Goal: Task Accomplishment & Management: Manage account settings

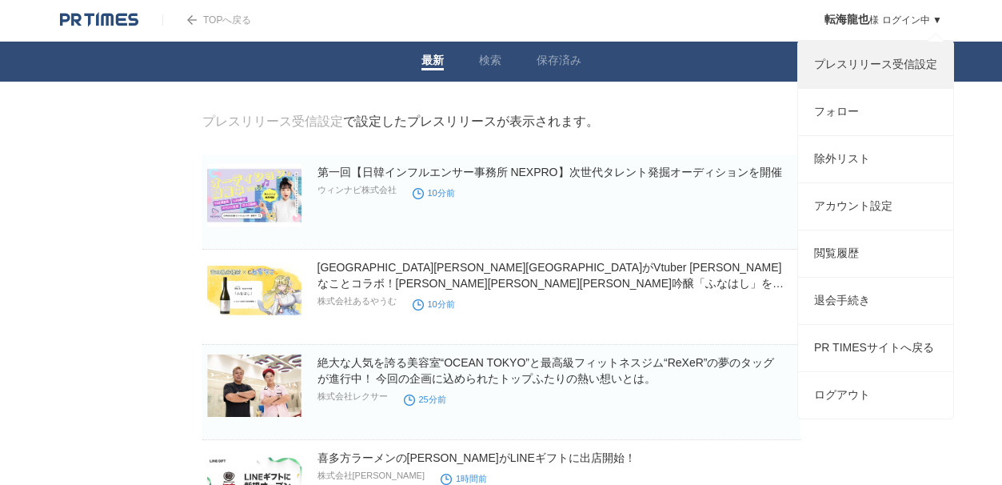
click at [880, 76] on link "プレスリリース受信設定" at bounding box center [875, 65] width 155 height 46
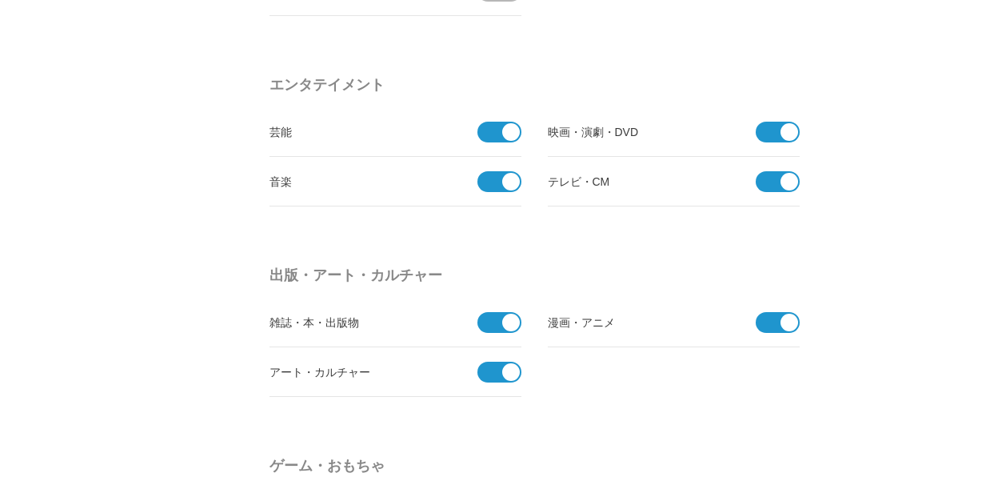
scroll to position [1333, 0]
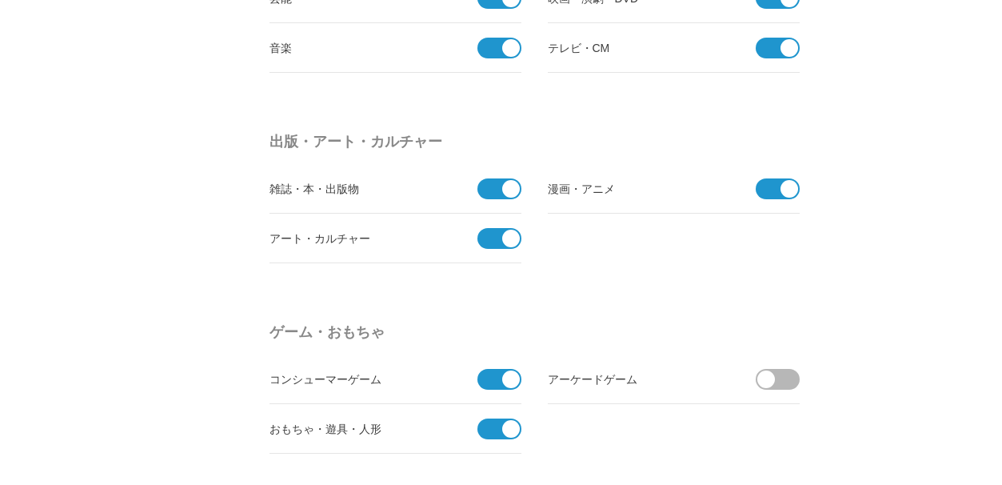
click at [488, 234] on span at bounding box center [494, 238] width 34 height 21
click at [0, 0] on input "checkbox" at bounding box center [0, 0] width 0 height 0
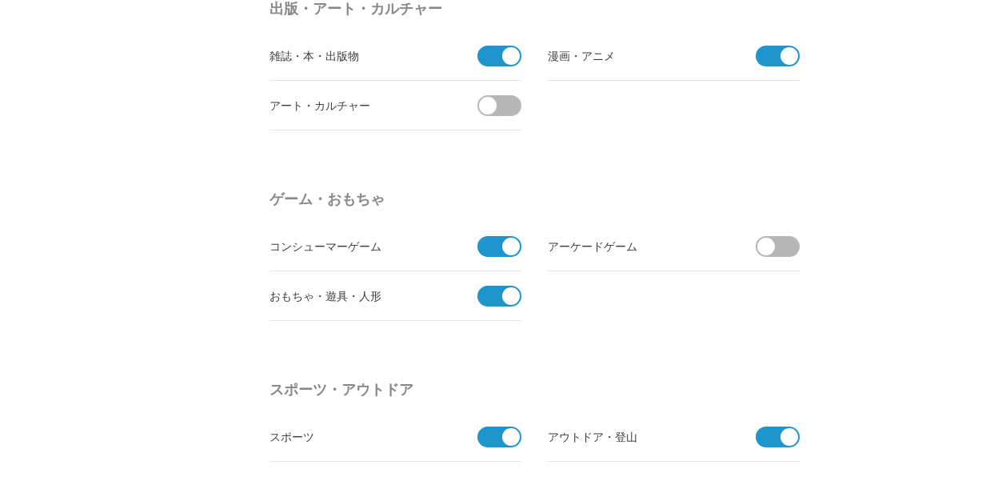
click at [517, 103] on span at bounding box center [505, 105] width 34 height 21
click at [0, 0] on input "受信する" at bounding box center [0, 0] width 0 height 0
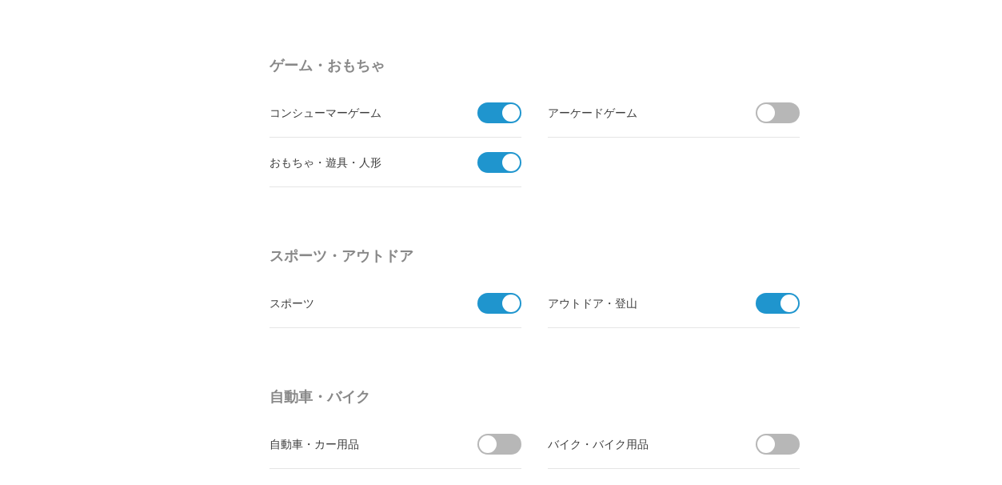
click at [488, 306] on span at bounding box center [494, 303] width 34 height 21
click at [0, 0] on input "checkbox" at bounding box center [0, 0] width 0 height 0
click at [766, 306] on span at bounding box center [773, 303] width 34 height 21
click at [0, 0] on input "checkbox" at bounding box center [0, 0] width 0 height 0
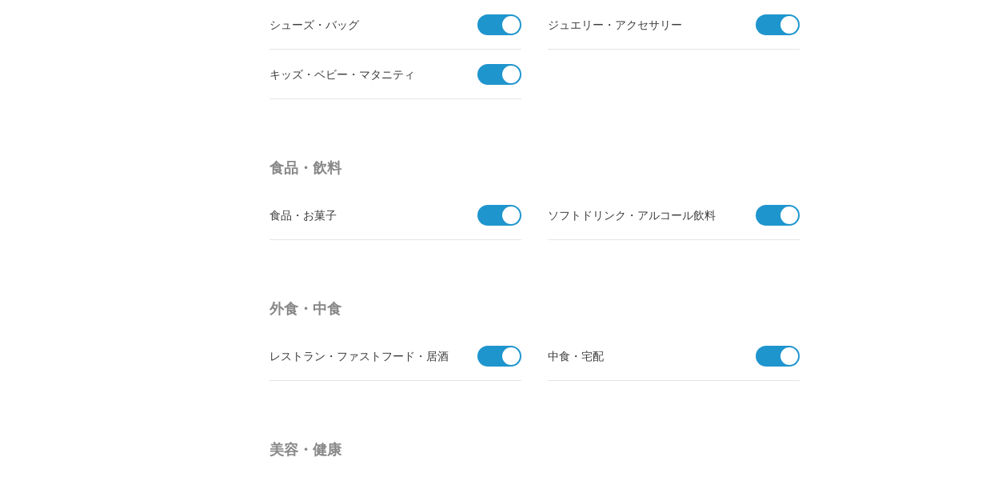
scroll to position [2533, 0]
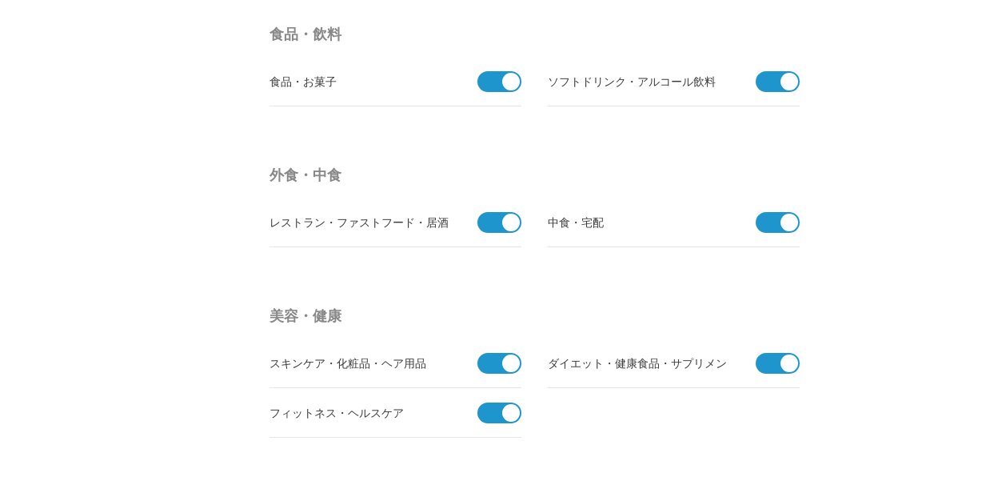
click at [493, 228] on span at bounding box center [494, 222] width 34 height 21
click at [0, 0] on input "checkbox" at bounding box center [0, 0] width 0 height 0
click at [769, 226] on span at bounding box center [773, 222] width 34 height 21
click at [0, 0] on input "checkbox" at bounding box center [0, 0] width 0 height 0
click at [497, 225] on span at bounding box center [505, 222] width 34 height 21
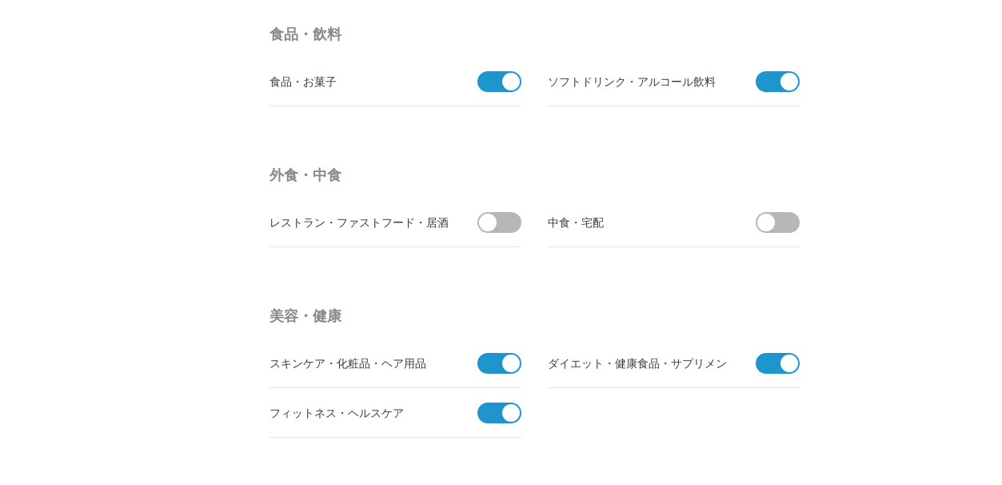
click at [0, 0] on input "受信する" at bounding box center [0, 0] width 0 height 0
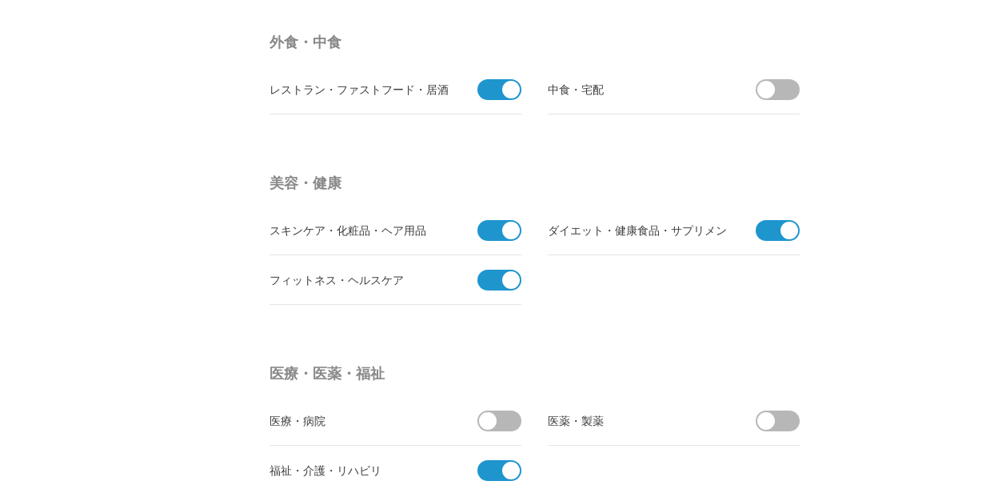
scroll to position [2799, 0]
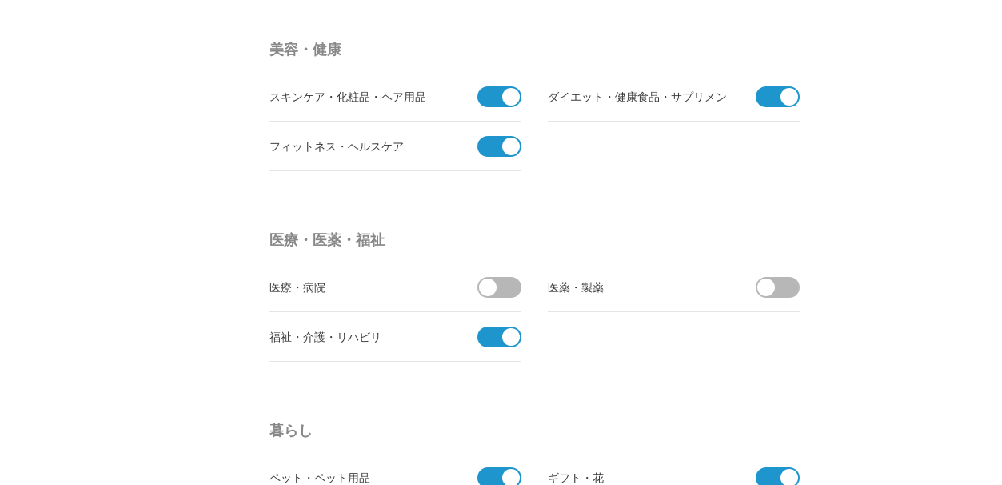
click at [485, 337] on span at bounding box center [494, 336] width 34 height 21
click at [0, 0] on input "checkbox" at bounding box center [0, 0] width 0 height 0
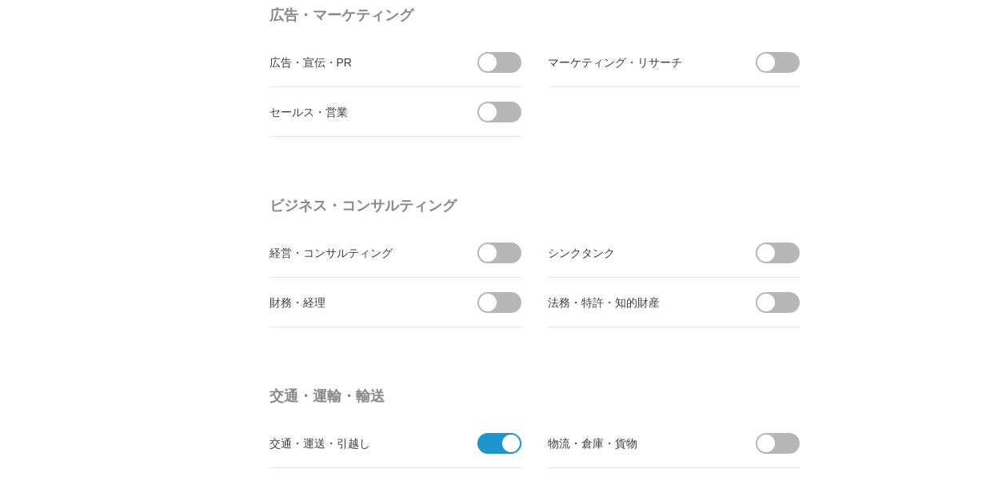
scroll to position [4398, 0]
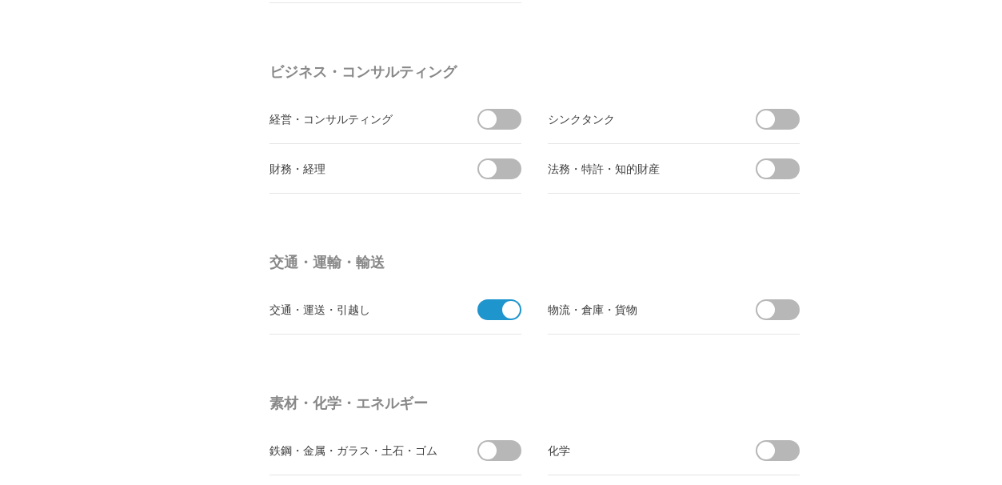
click at [481, 308] on span at bounding box center [494, 309] width 34 height 21
click at [0, 0] on input "checkbox" at bounding box center [0, 0] width 0 height 0
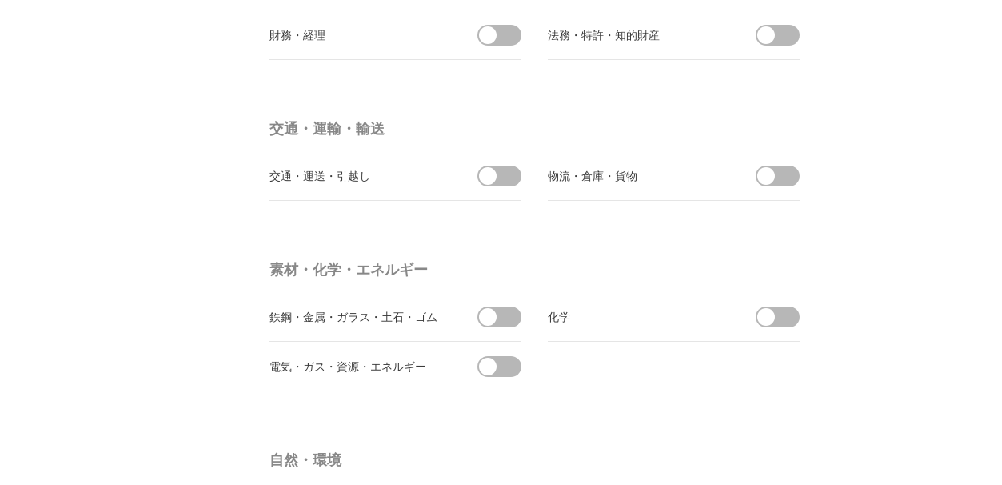
click at [515, 174] on span at bounding box center [505, 176] width 34 height 21
click at [0, 0] on input "受信する" at bounding box center [0, 0] width 0 height 0
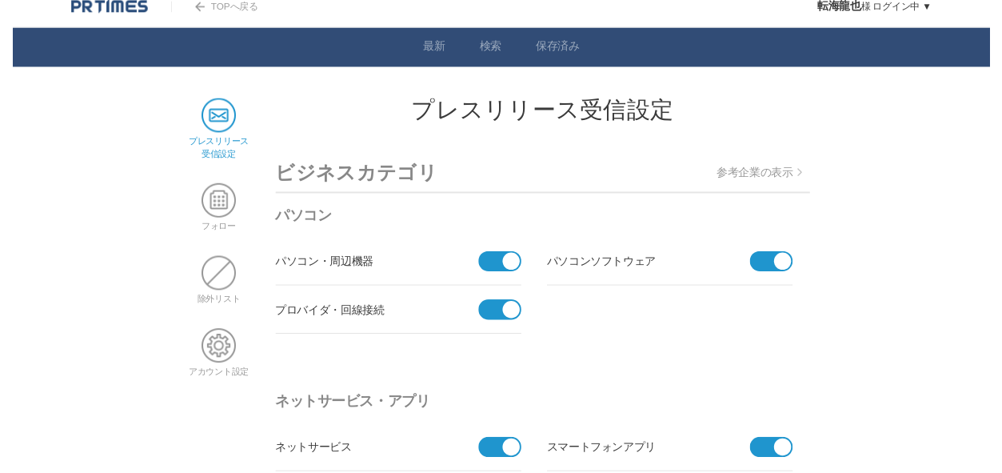
scroll to position [0, 0]
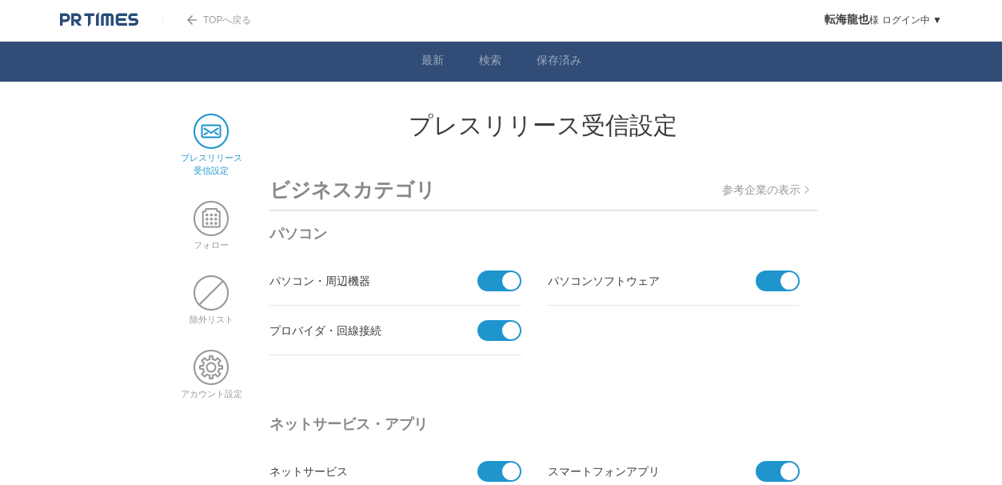
click at [777, 196] on p "参考企業の表示" at bounding box center [765, 190] width 87 height 14
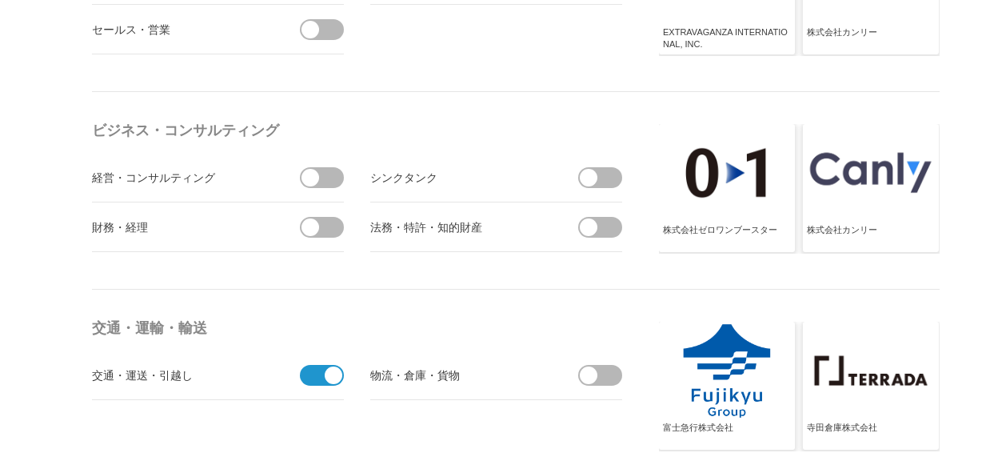
scroll to position [4798, 0]
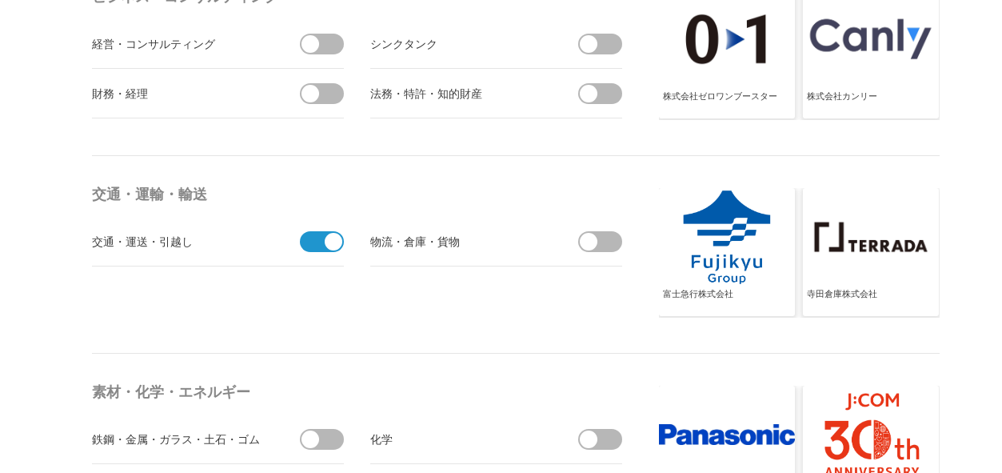
click at [305, 246] on span at bounding box center [317, 241] width 34 height 21
click at [0, 0] on input "受信しない" at bounding box center [0, 0] width 0 height 0
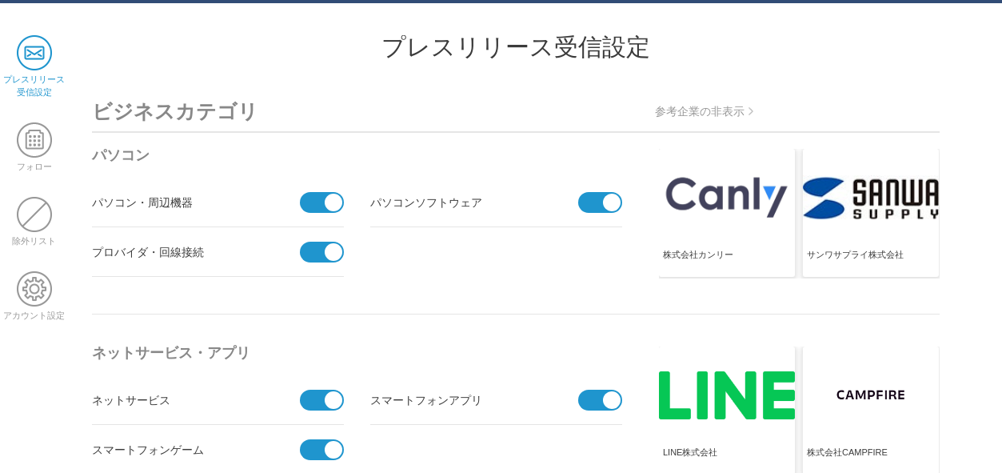
scroll to position [0, 0]
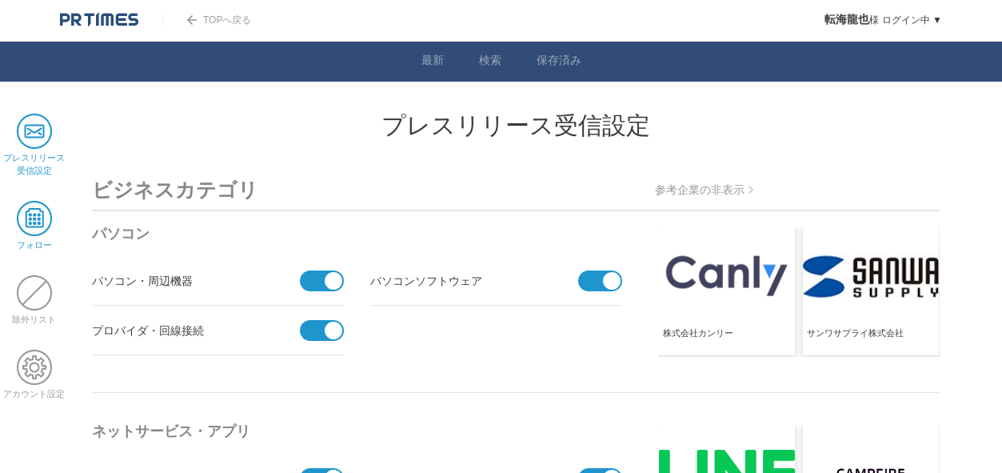
click at [40, 225] on span at bounding box center [34, 218] width 35 height 35
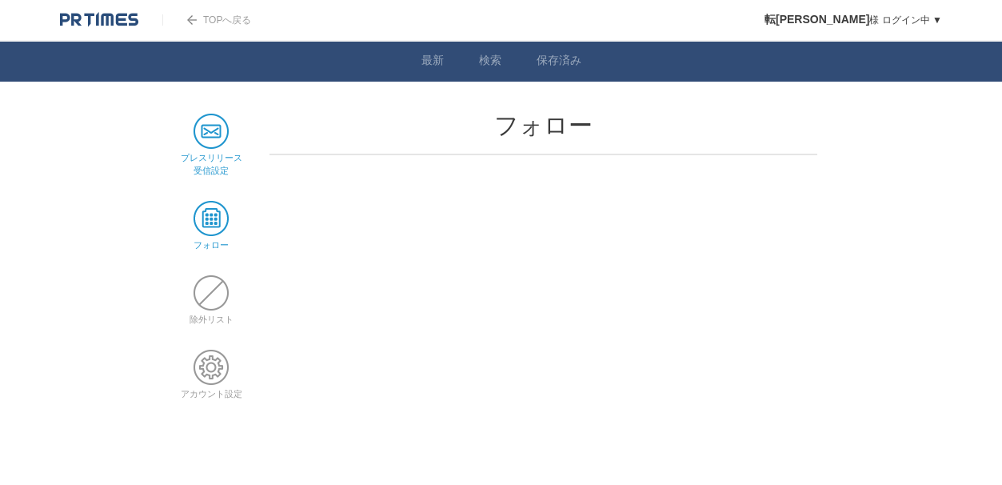
click at [214, 132] on span at bounding box center [211, 131] width 35 height 35
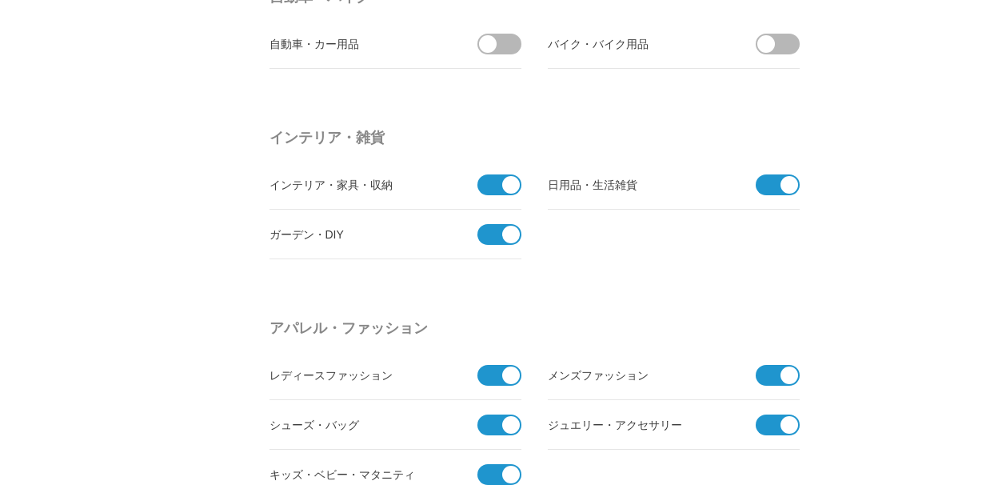
scroll to position [2133, 0]
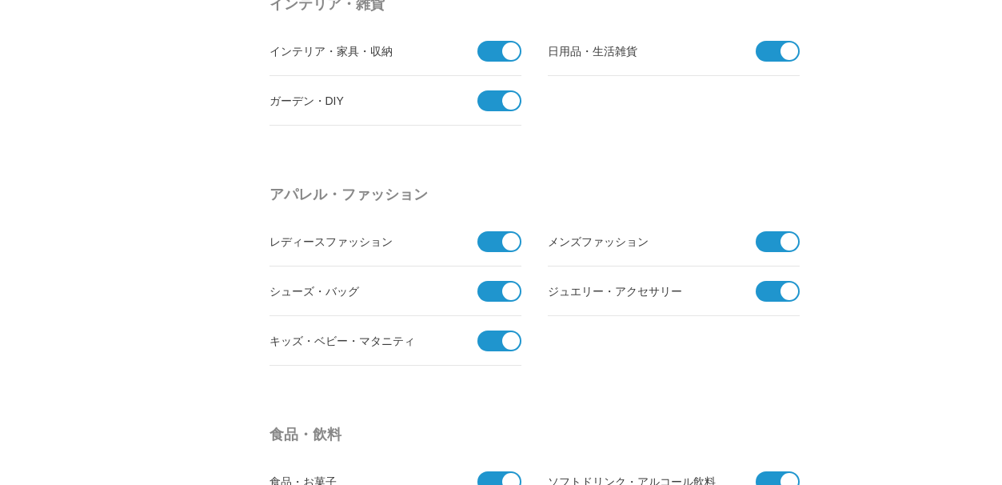
click at [485, 101] on span at bounding box center [494, 100] width 34 height 21
click at [0, 0] on input "checkbox" at bounding box center [0, 0] width 0 height 0
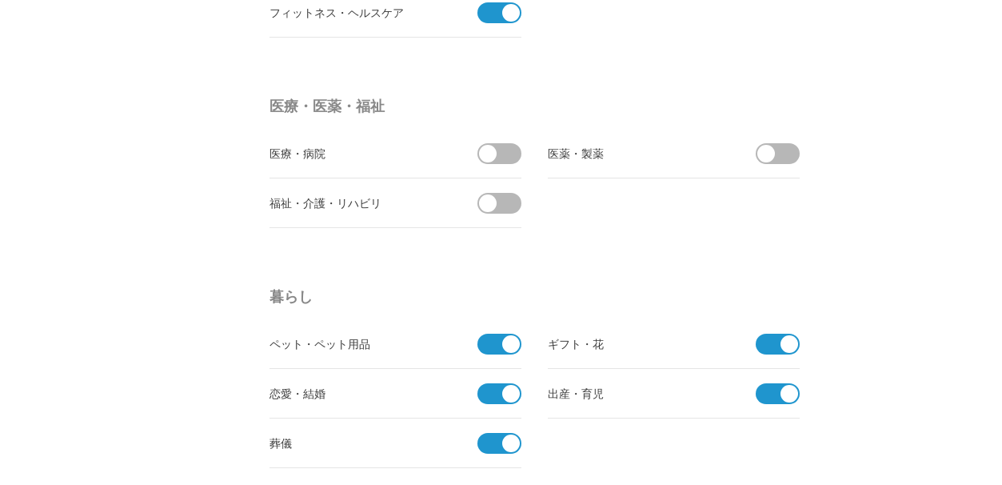
scroll to position [3065, 0]
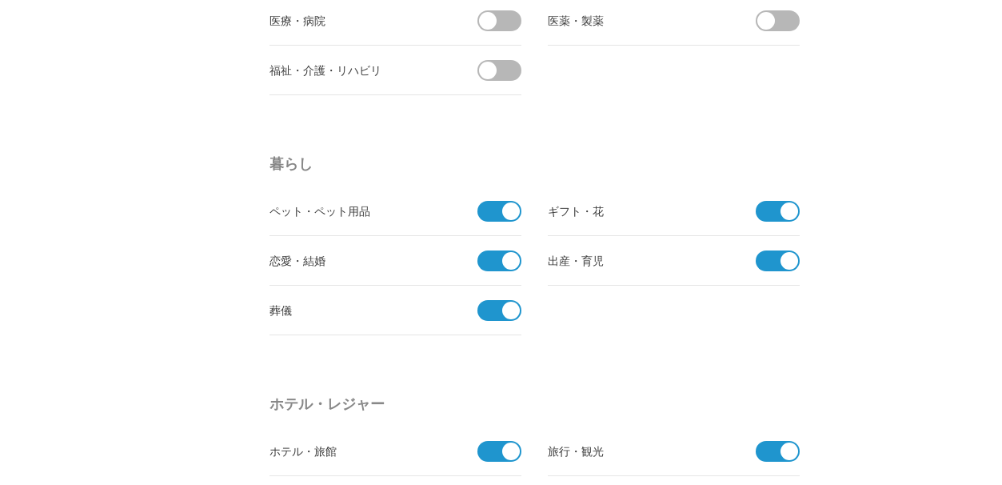
click at [484, 315] on span at bounding box center [494, 310] width 34 height 21
click at [0, 0] on input "checkbox" at bounding box center [0, 0] width 0 height 0
click at [492, 266] on span at bounding box center [494, 260] width 34 height 21
click at [0, 0] on input "checkbox" at bounding box center [0, 0] width 0 height 0
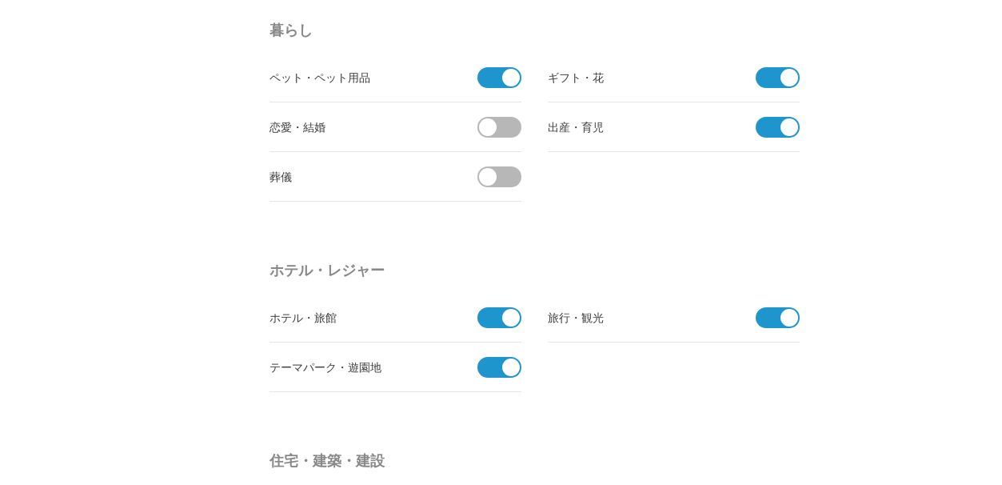
click at [766, 125] on span at bounding box center [773, 127] width 34 height 21
click at [0, 0] on input "checkbox" at bounding box center [0, 0] width 0 height 0
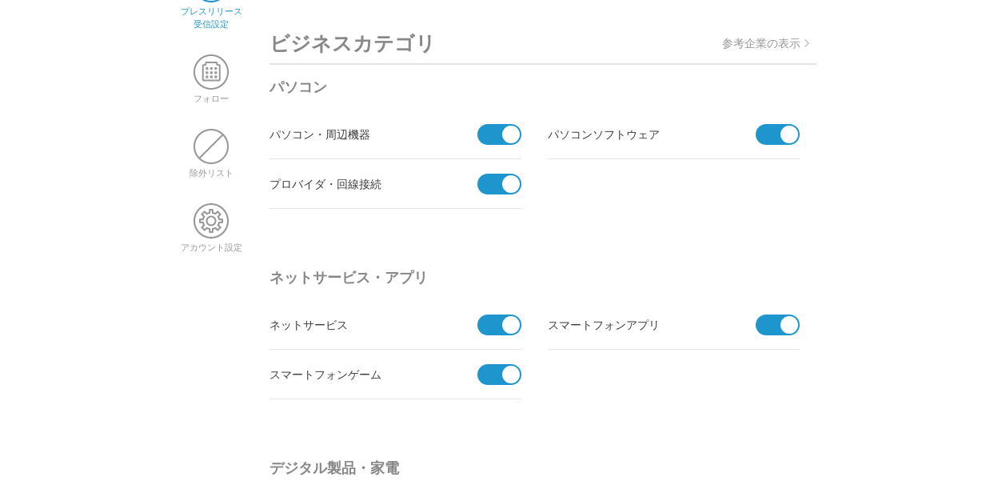
scroll to position [0, 0]
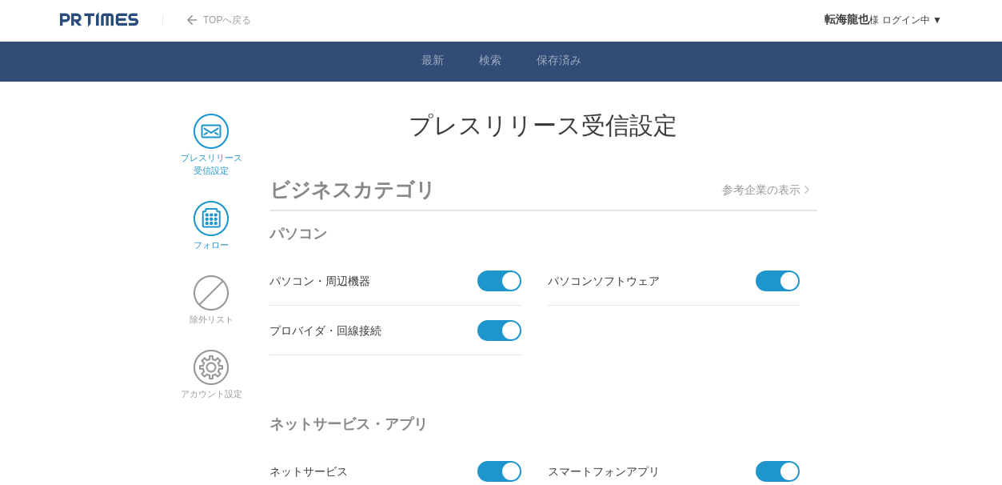
click at [222, 228] on span at bounding box center [211, 218] width 35 height 35
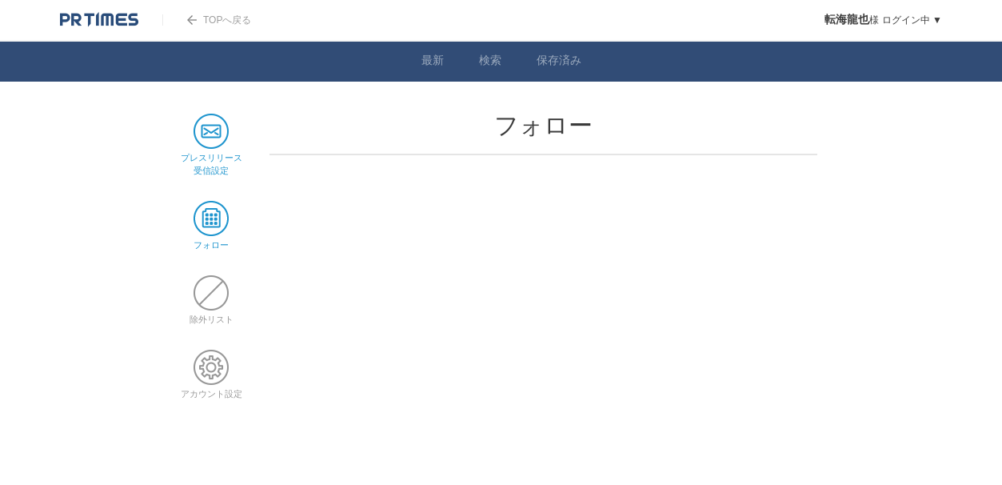
click at [214, 130] on span at bounding box center [211, 131] width 35 height 35
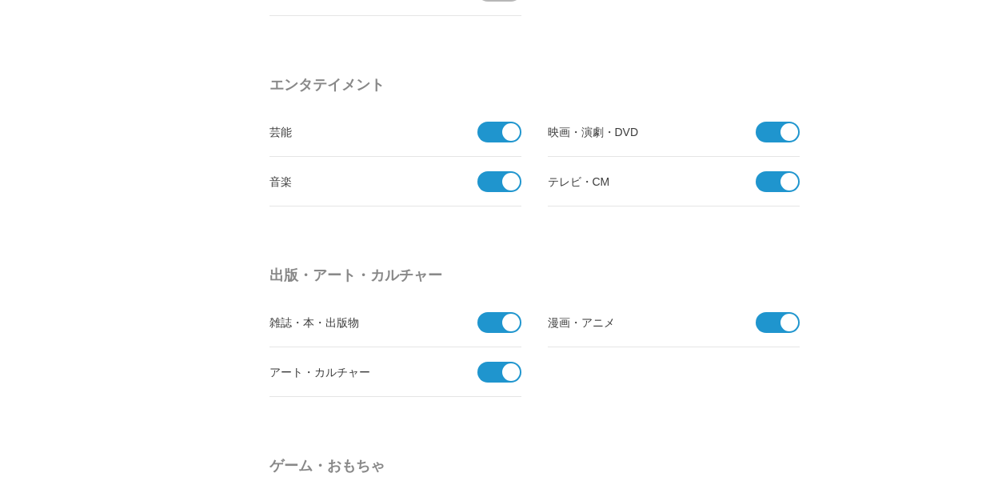
scroll to position [1333, 0]
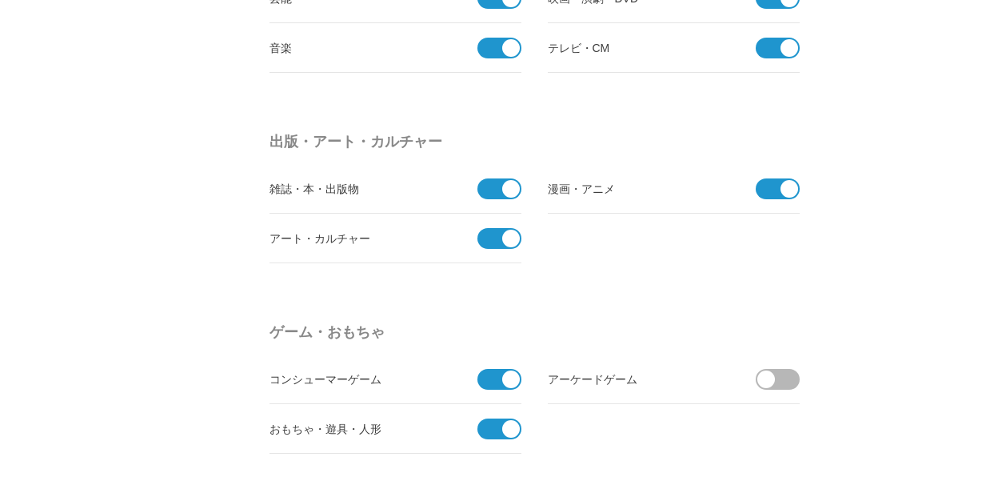
click at [482, 240] on span at bounding box center [494, 238] width 34 height 21
click at [0, 0] on input "checkbox" at bounding box center [0, 0] width 0 height 0
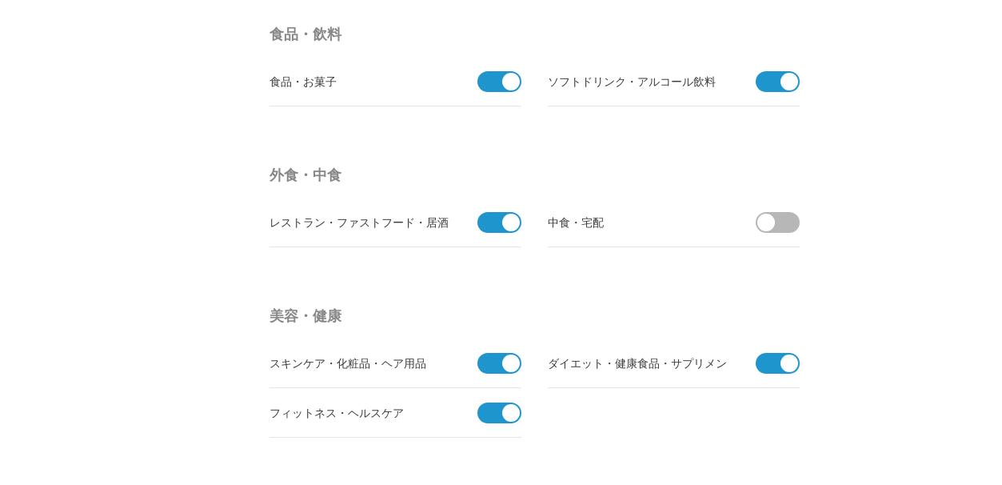
scroll to position [2665, 0]
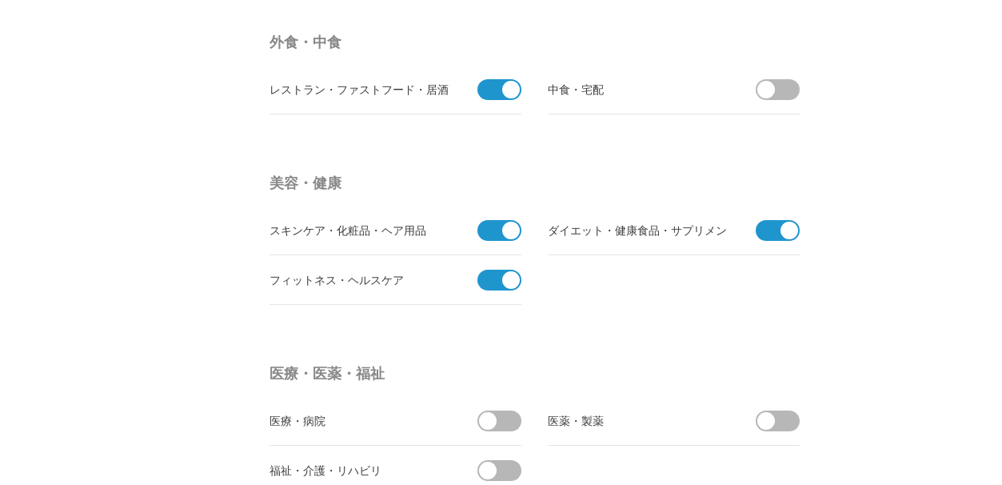
click at [481, 281] on span at bounding box center [494, 280] width 34 height 21
click at [0, 0] on input "checkbox" at bounding box center [0, 0] width 0 height 0
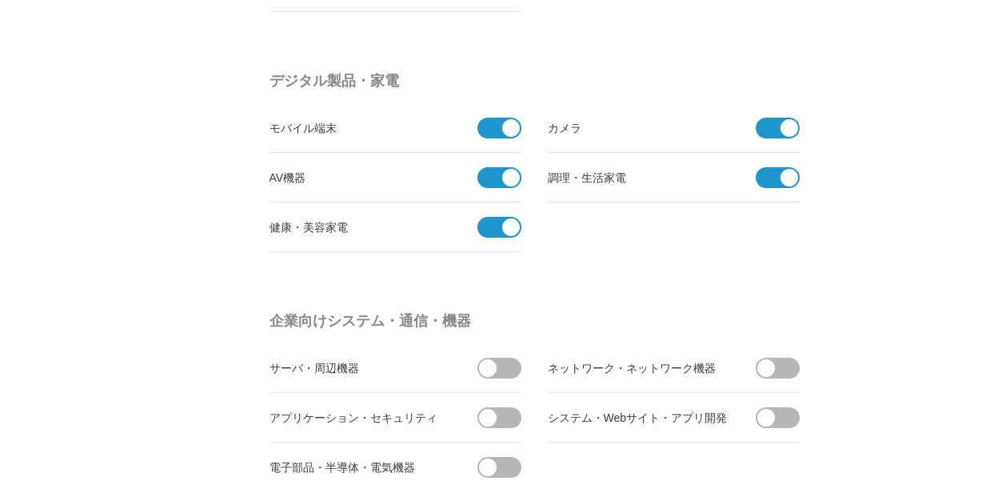
scroll to position [0, 0]
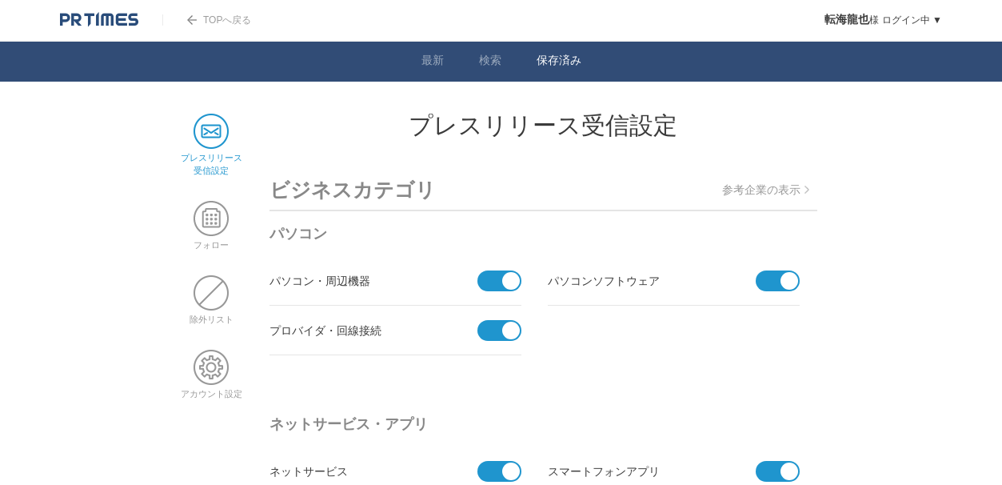
click at [562, 58] on link "保存済み" at bounding box center [559, 62] width 45 height 17
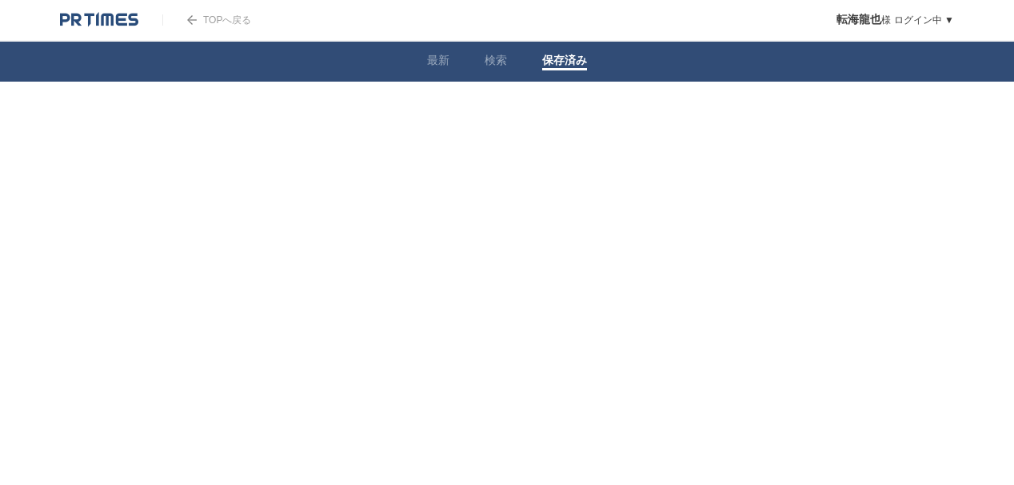
click at [225, 15] on link "TOPへ戻る" at bounding box center [206, 19] width 89 height 11
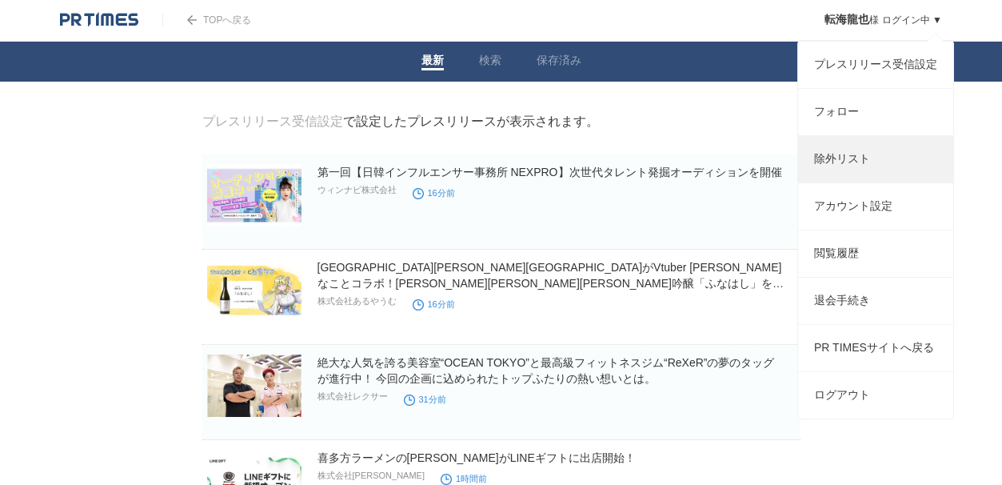
click at [857, 166] on link "除外リスト" at bounding box center [875, 159] width 155 height 46
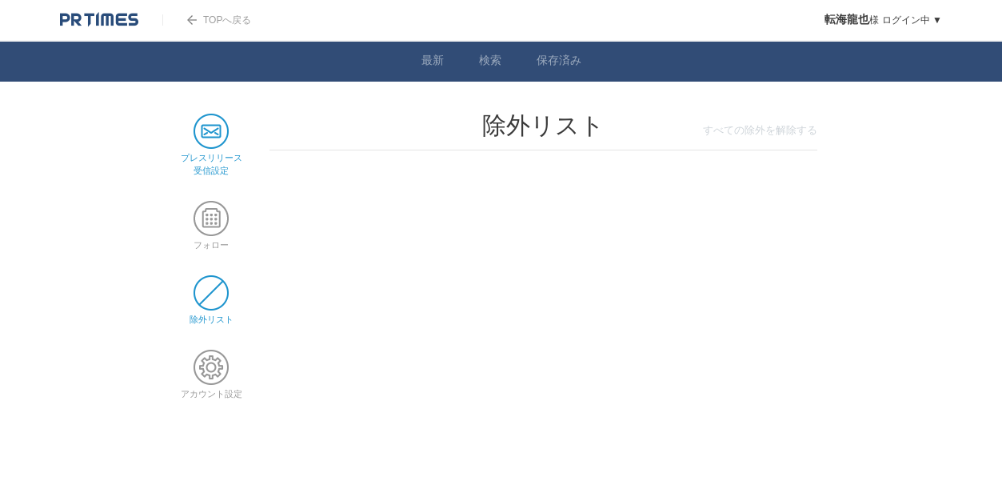
click at [218, 127] on span at bounding box center [211, 131] width 35 height 35
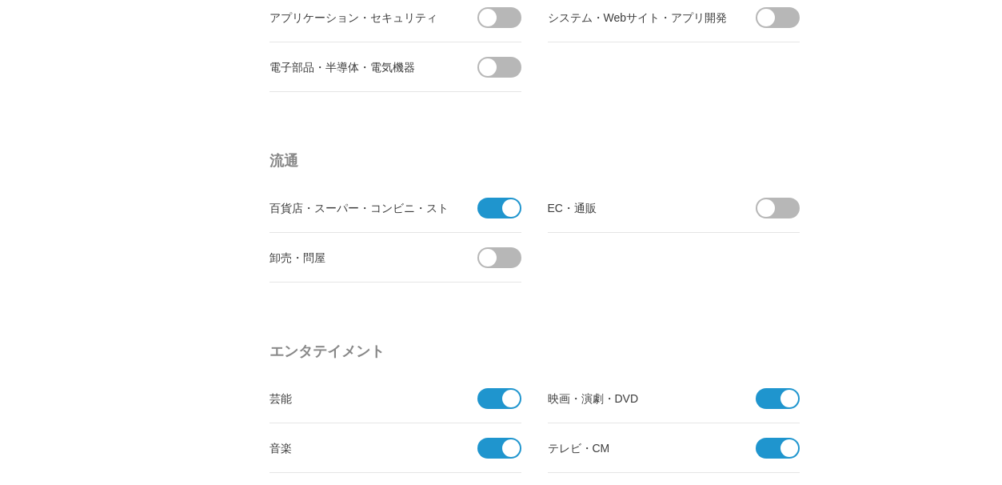
scroll to position [1066, 0]
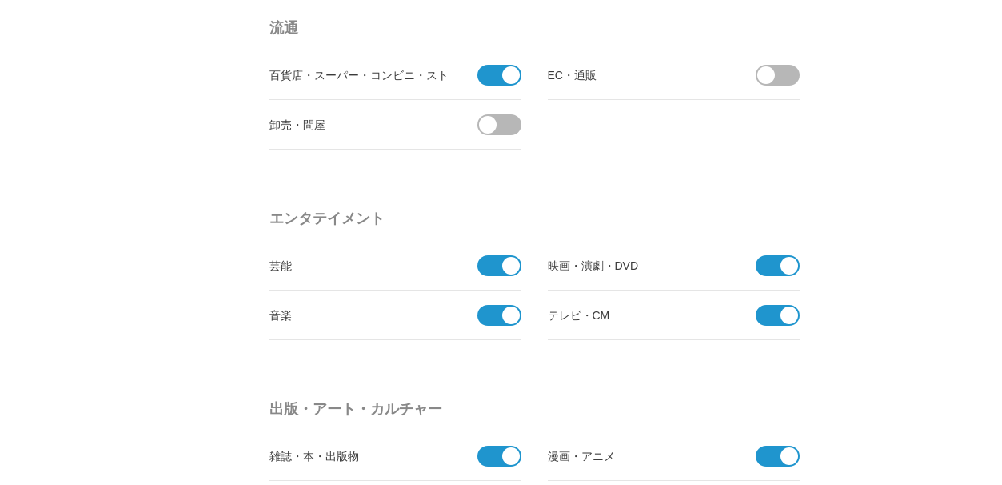
click at [493, 79] on span at bounding box center [494, 75] width 34 height 21
click at [0, 0] on input "checkbox" at bounding box center [0, 0] width 0 height 0
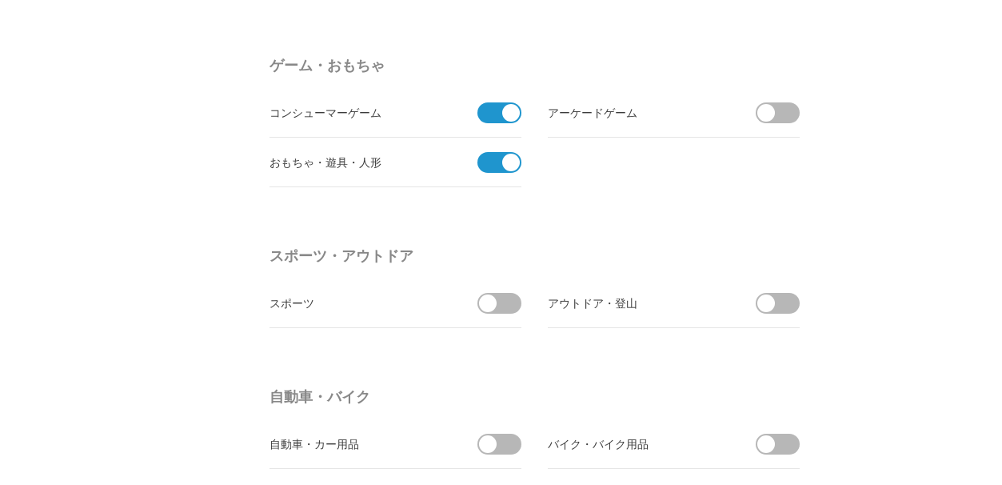
scroll to position [1733, 0]
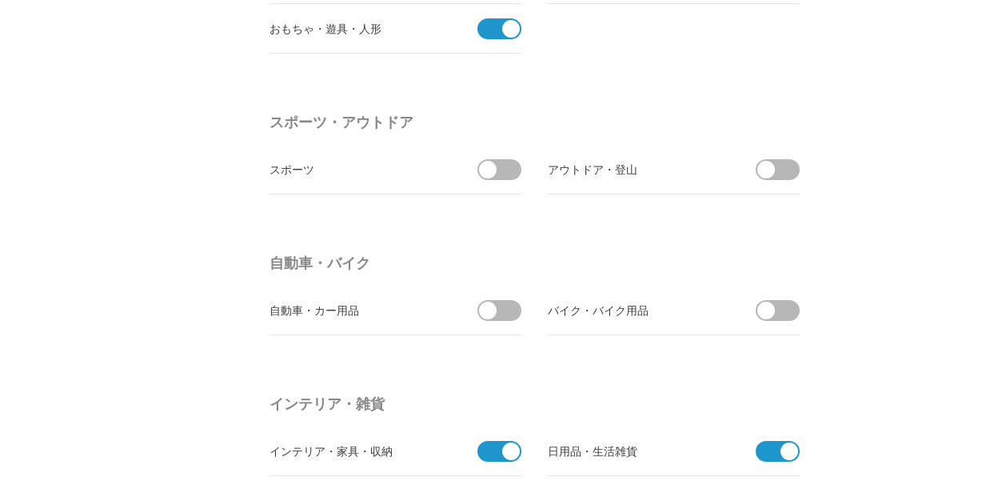
click at [523, 170] on ul "スポーツ アウトドア・登山" at bounding box center [538, 170] width 536 height 50
click at [514, 166] on span at bounding box center [505, 169] width 34 height 21
click at [0, 0] on input "checkbox" at bounding box center [0, 0] width 0 height 0
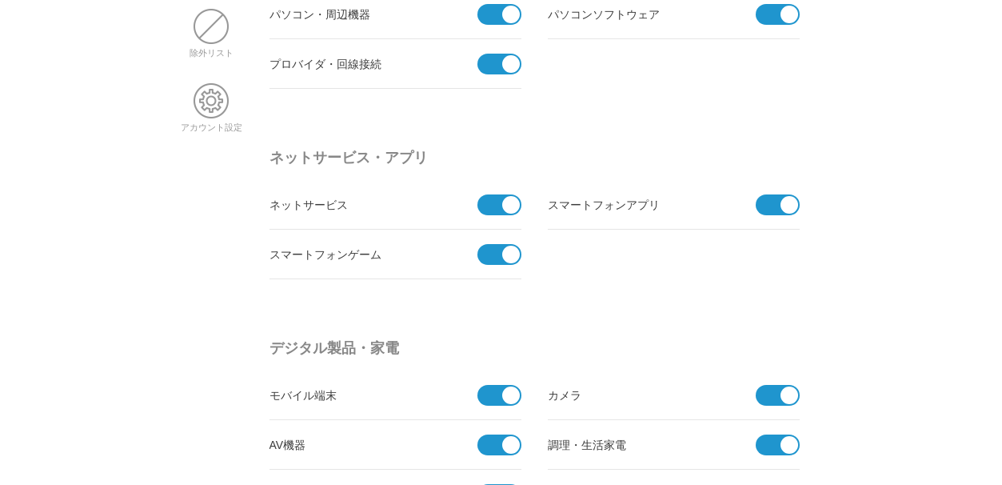
scroll to position [0, 0]
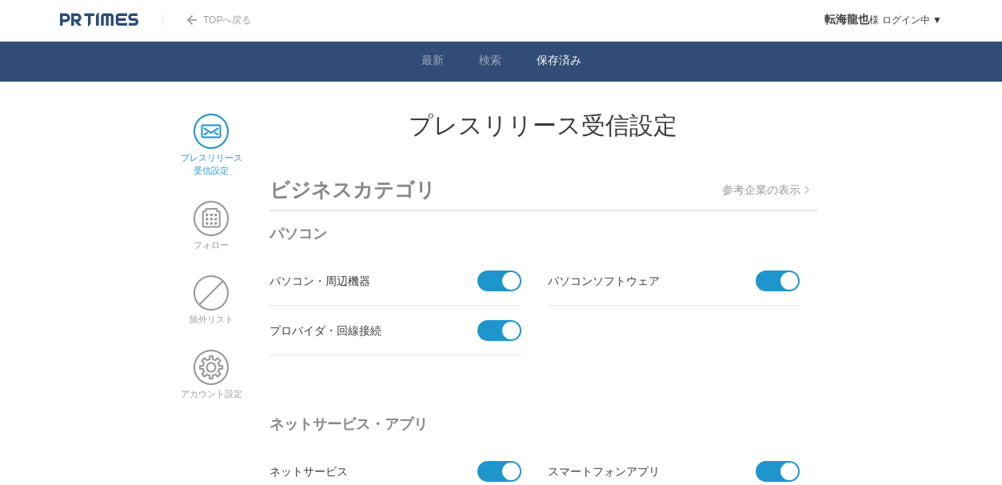
drag, startPoint x: 568, startPoint y: 59, endPoint x: 575, endPoint y: 73, distance: 15.4
click at [568, 59] on link "保存済み" at bounding box center [559, 62] width 45 height 17
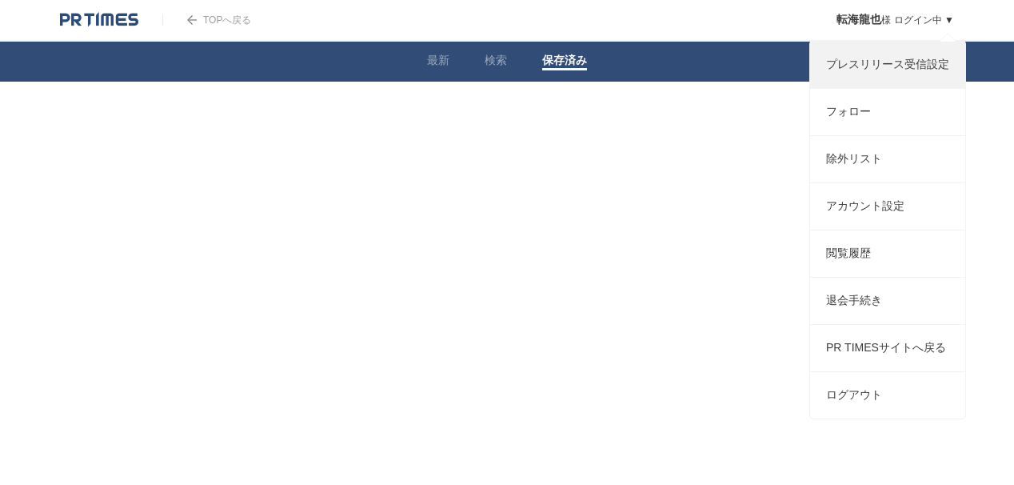
click at [860, 64] on link "プレスリリース受信設定" at bounding box center [887, 65] width 155 height 46
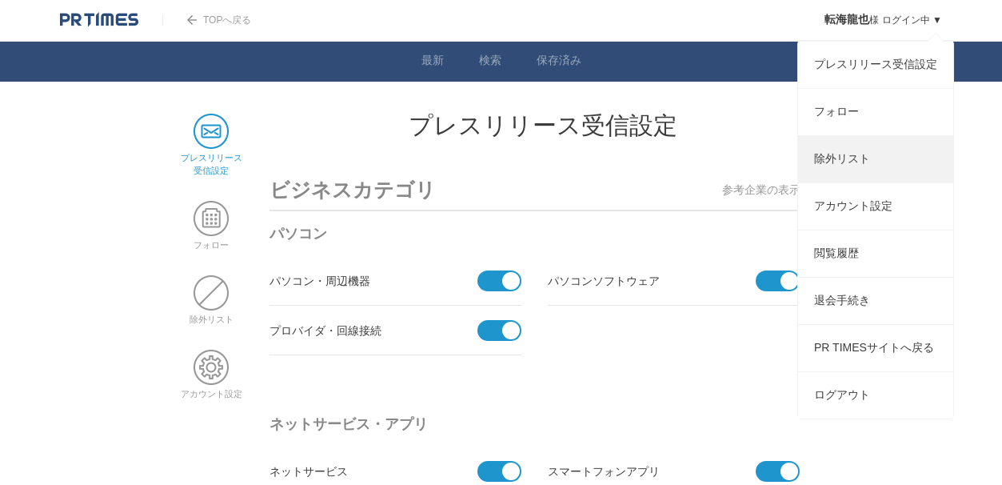
click at [856, 174] on link "除外リスト" at bounding box center [875, 159] width 155 height 46
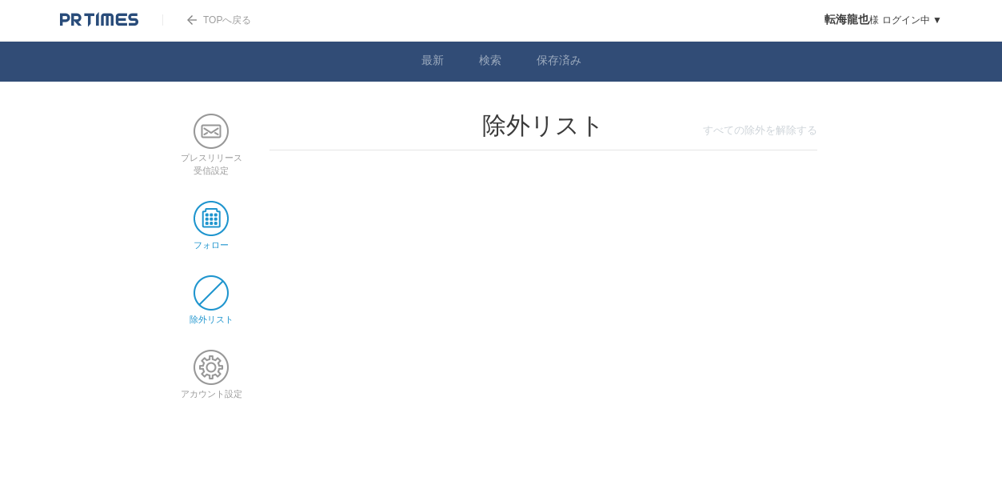
drag, startPoint x: 210, startPoint y: 212, endPoint x: 224, endPoint y: 206, distance: 15.8
click at [211, 212] on span at bounding box center [211, 218] width 35 height 35
click at [215, 122] on span at bounding box center [211, 131] width 35 height 35
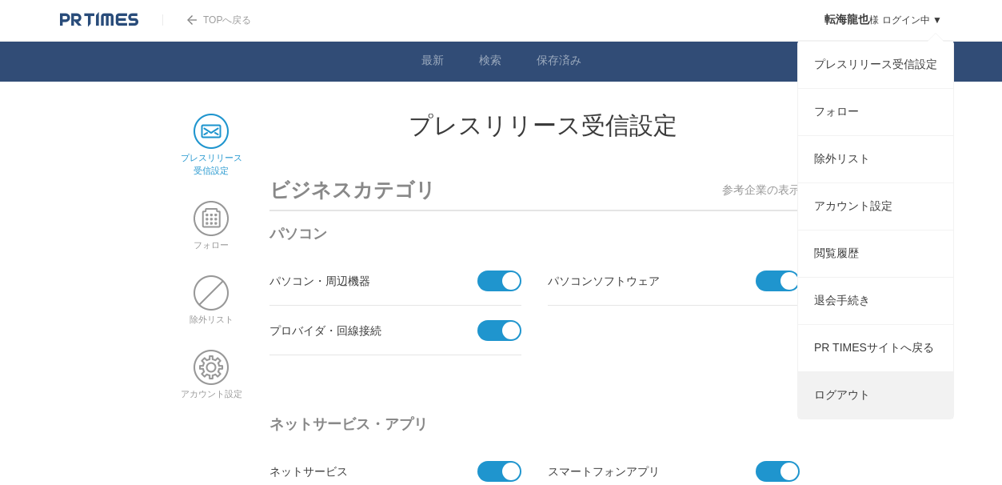
click at [848, 418] on link "ログアウト" at bounding box center [875, 395] width 155 height 46
